Goal: Navigation & Orientation: Find specific page/section

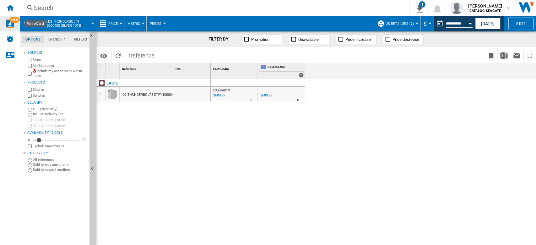
click at [9, 19] on img "WiseCard" at bounding box center [10, 23] width 8 height 8
click at [10, 29] on div "NEW" at bounding box center [10, 24] width 20 height 16
